Goal: Obtain resource: Download file/media

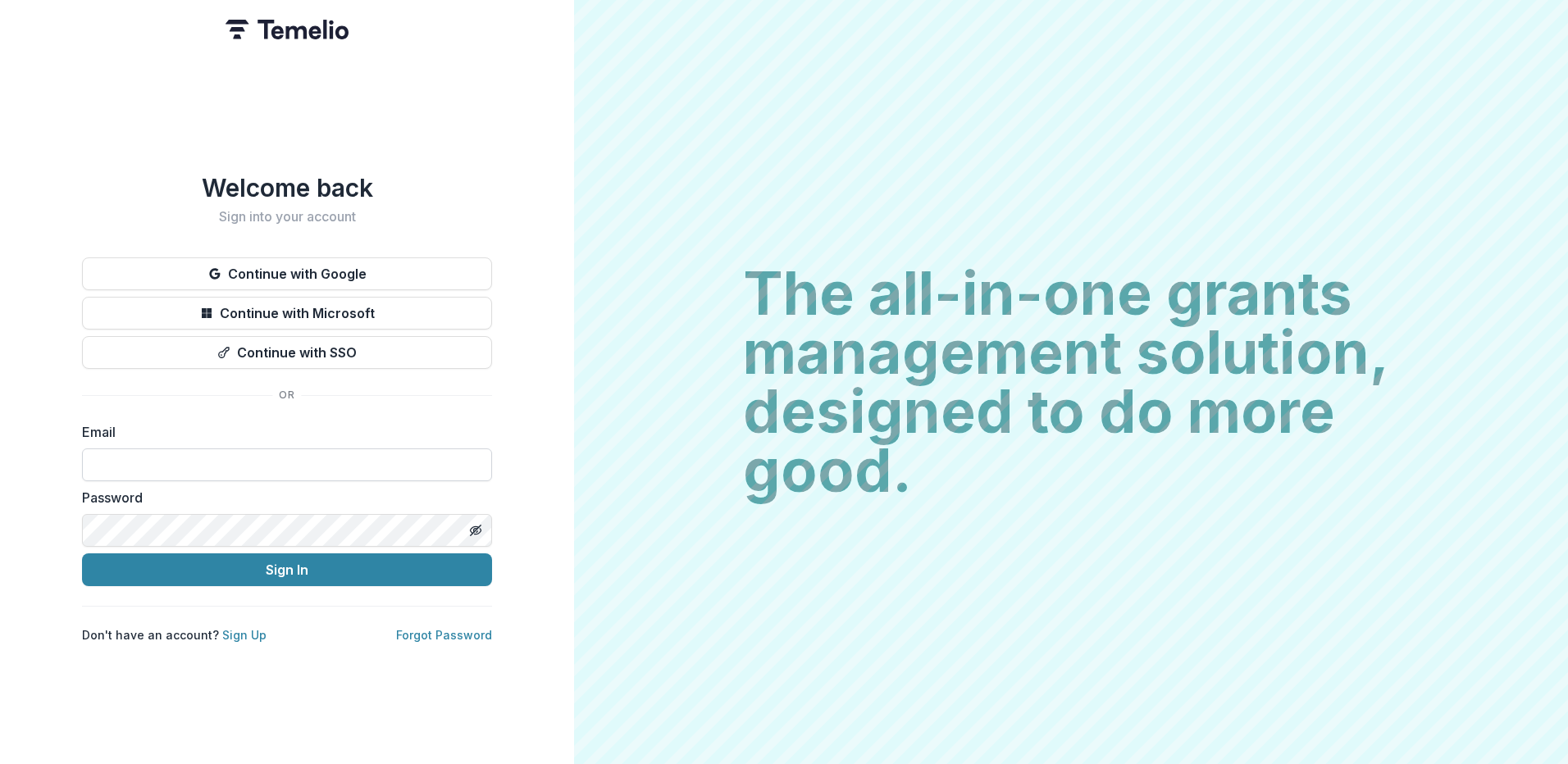
click at [293, 451] on input at bounding box center [287, 465] width 410 height 33
type input "**********"
click at [82, 553] on button "Sign In" at bounding box center [287, 569] width 410 height 33
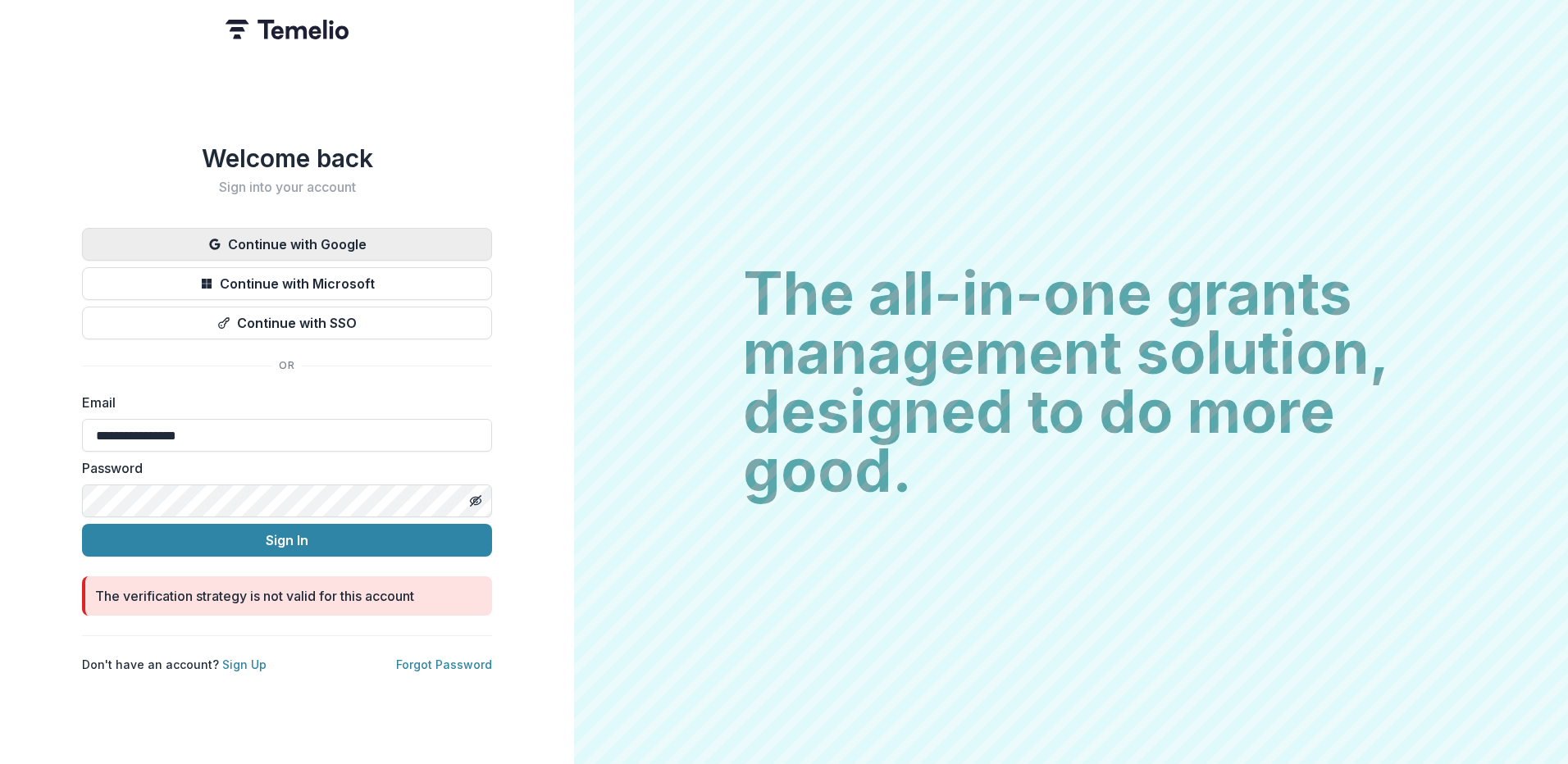
click at [335, 236] on button "Continue with Google" at bounding box center [287, 244] width 410 height 33
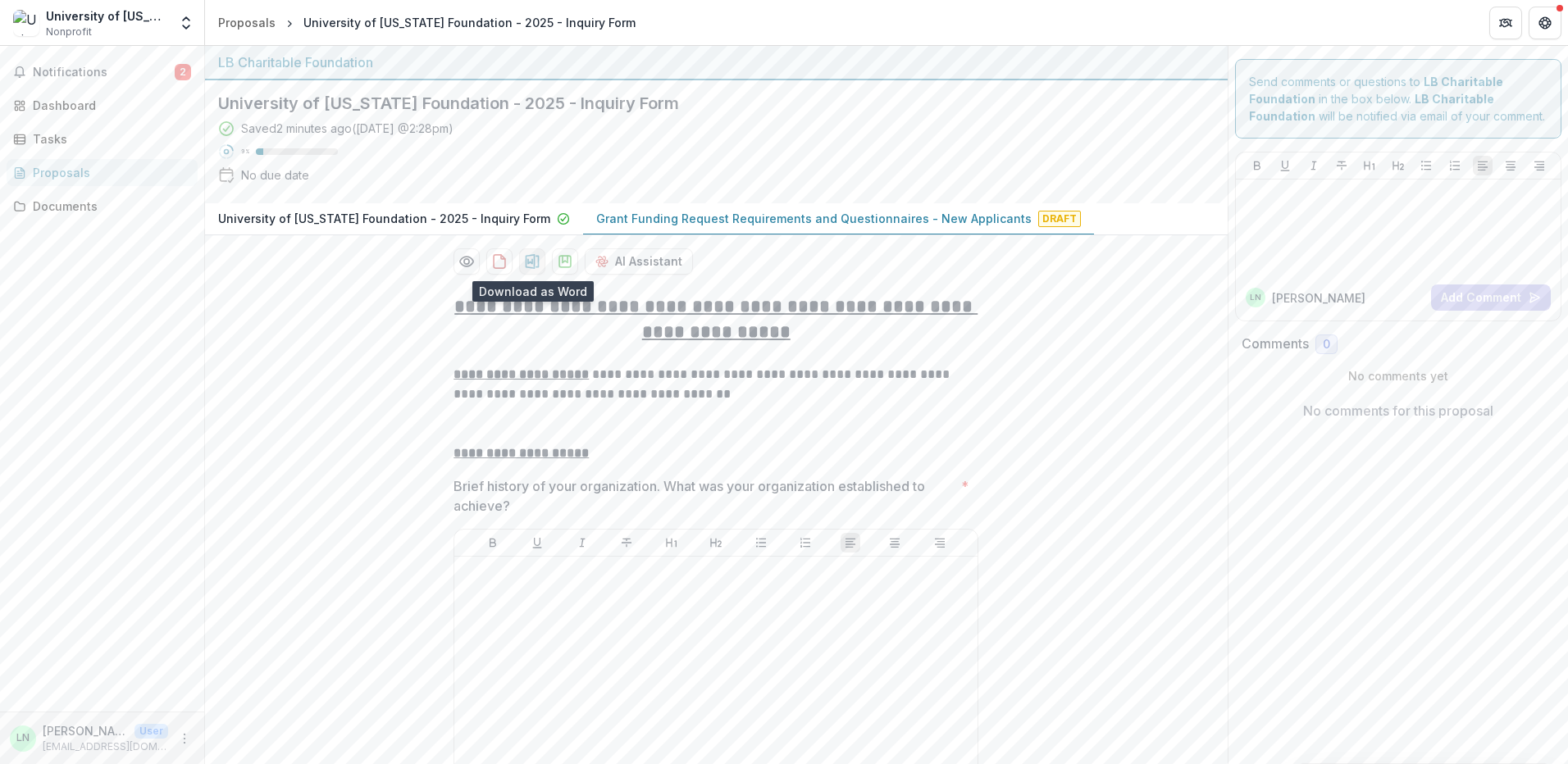
click at [535, 271] on button "download-proposal" at bounding box center [532, 261] width 26 height 26
click at [1039, 139] on div "Saved 4 minutes ago ( Today @ 2:28pm ) 9 % No due date" at bounding box center [703, 155] width 970 height 71
click at [593, 426] on p at bounding box center [716, 433] width 525 height 20
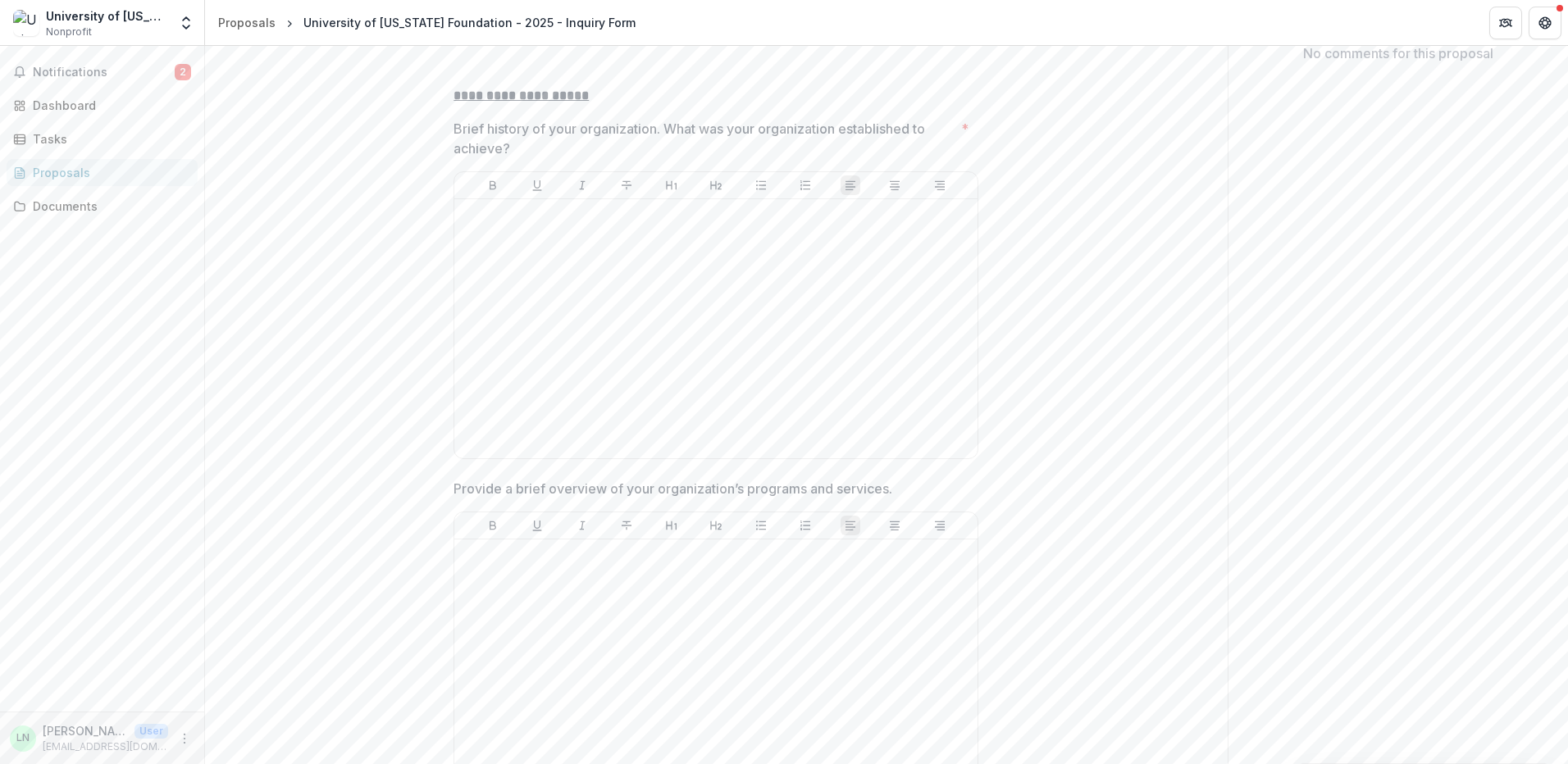
scroll to position [164, 0]
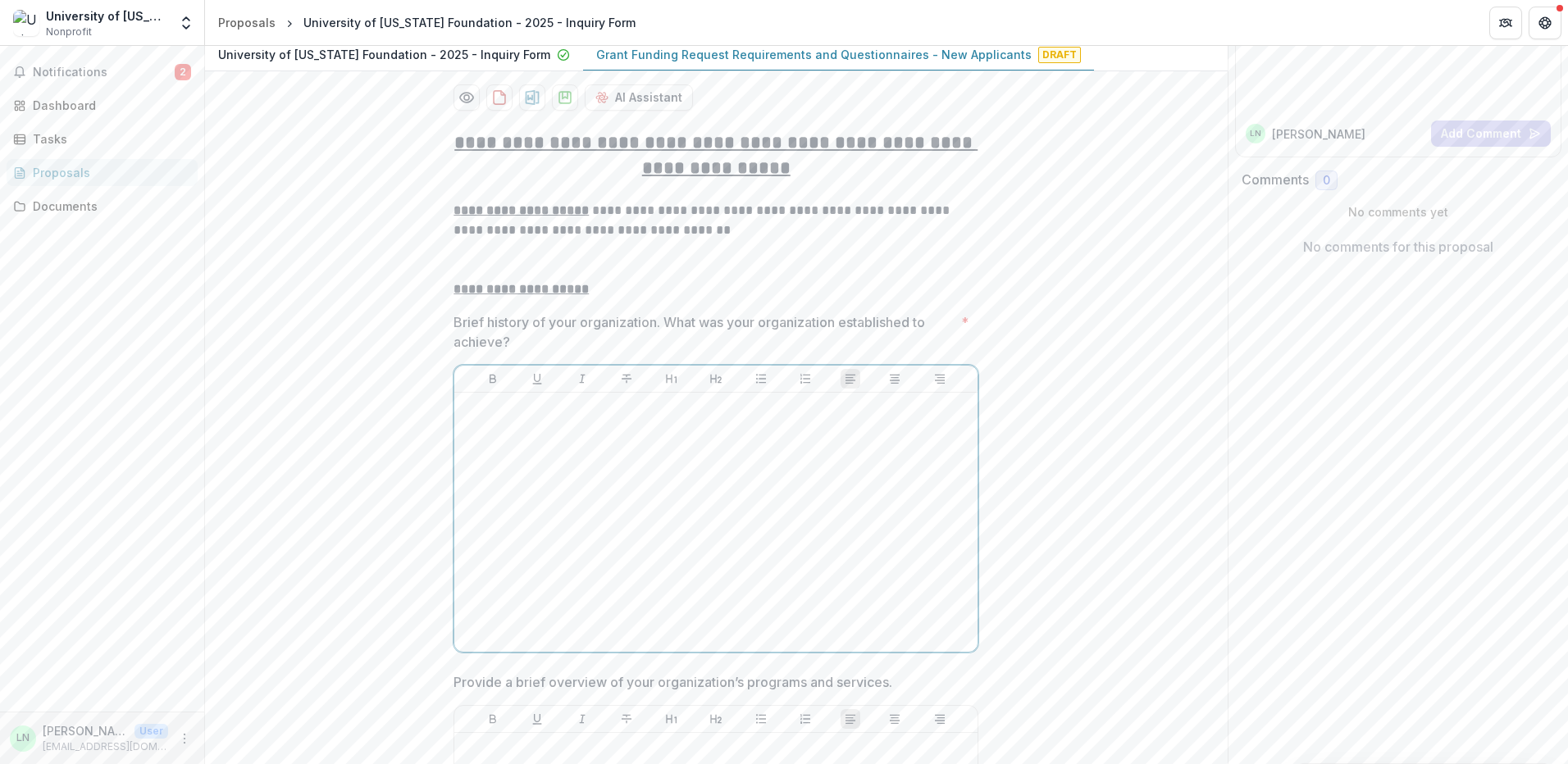
click at [727, 478] on div at bounding box center [715, 522] width 510 height 246
click at [747, 467] on div at bounding box center [715, 522] width 510 height 246
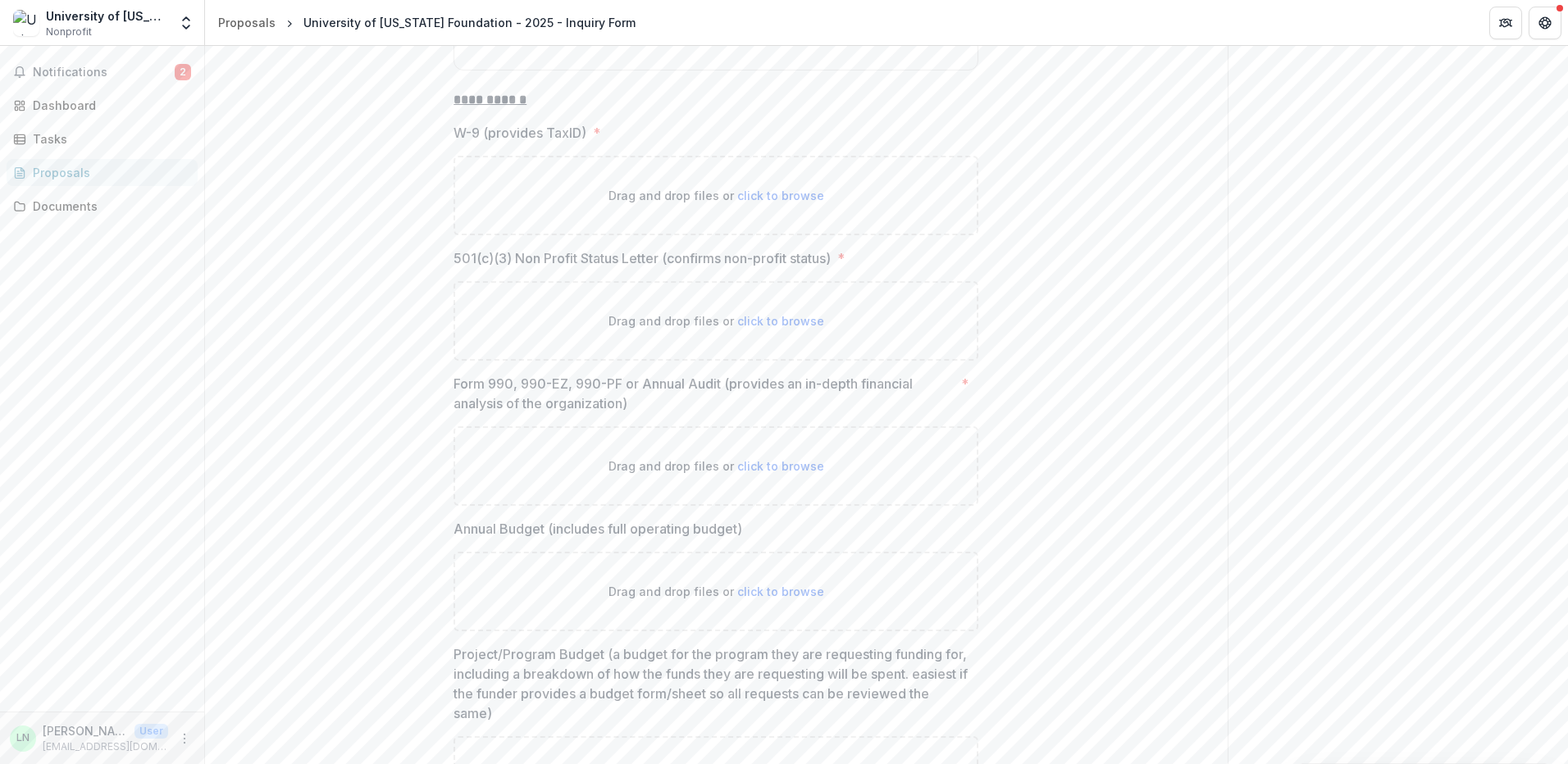
scroll to position [7872, 0]
